Goal: Task Accomplishment & Management: Use online tool/utility

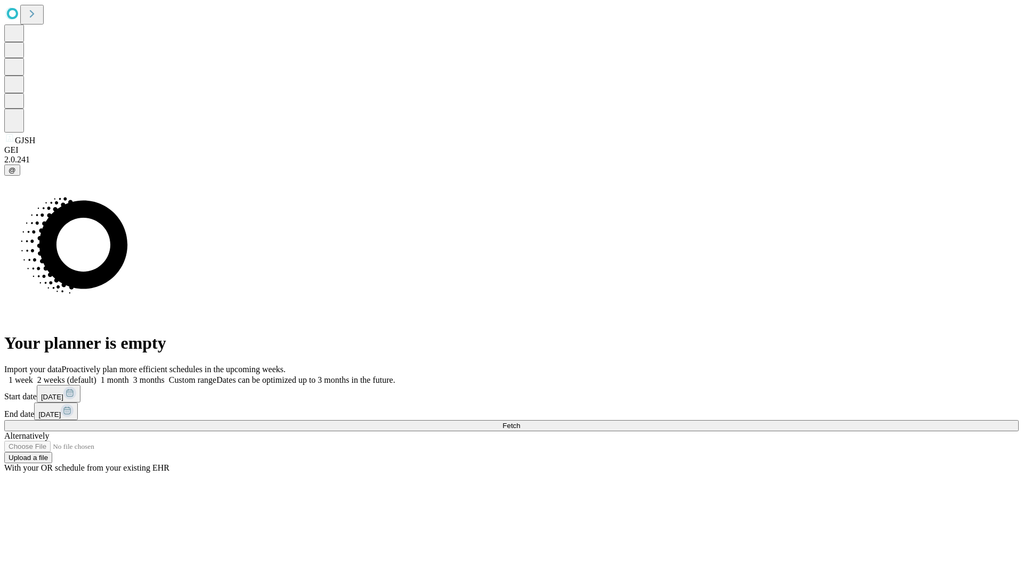
click at [520, 422] on span "Fetch" at bounding box center [511, 426] width 18 height 8
